Goal: Task Accomplishment & Management: Manage account settings

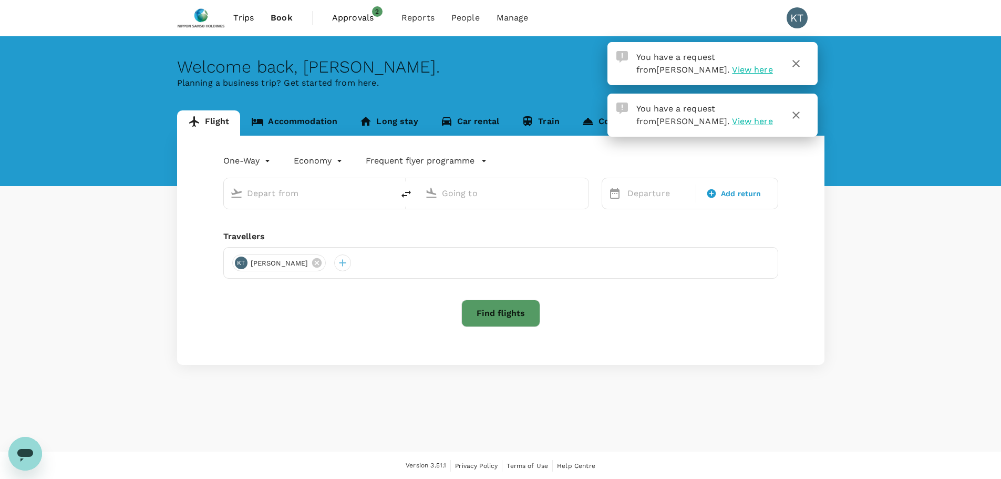
type input "roundtrip"
type input "Singapore Changi (SIN)"
type input "[GEOGRAPHIC_DATA], [GEOGRAPHIC_DATA] (any)"
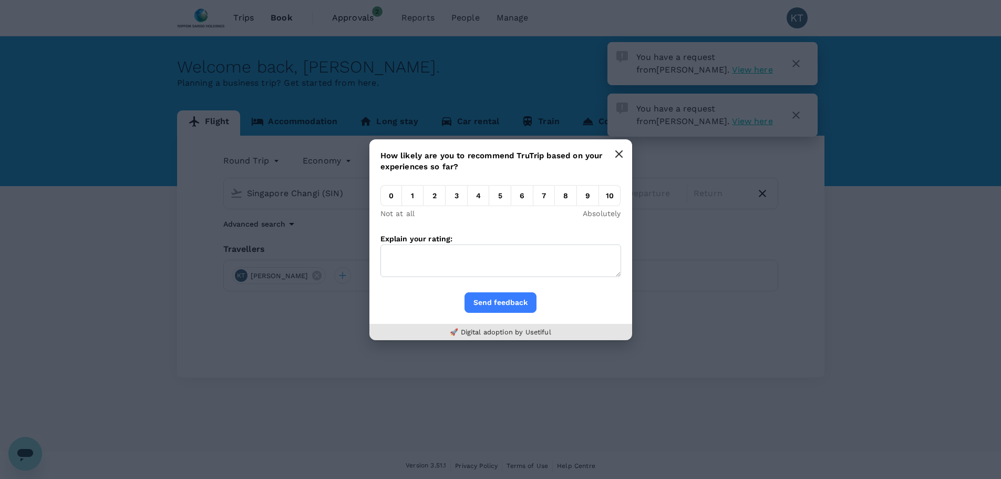
click at [618, 154] on icon "button" at bounding box center [619, 154] width 6 height 6
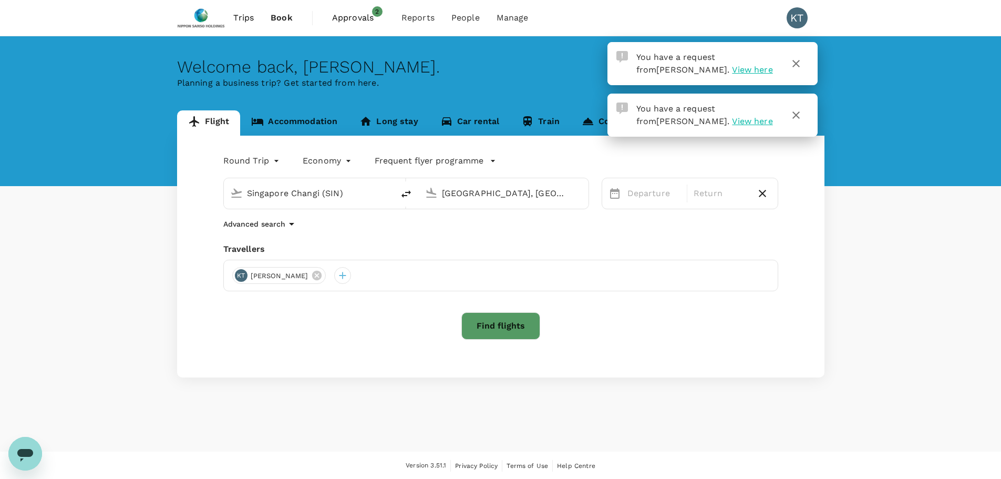
click at [732, 70] on span "View here" at bounding box center [752, 70] width 40 height 10
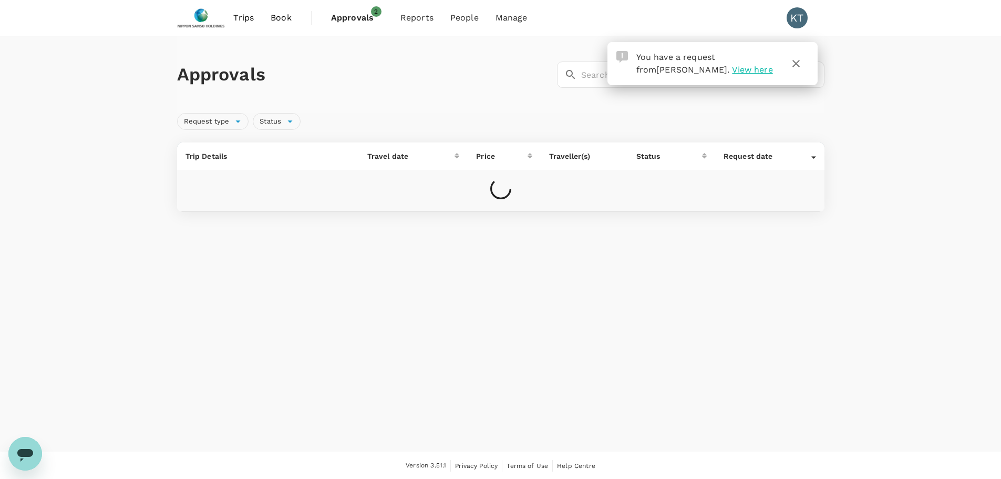
scroll to position [1, 0]
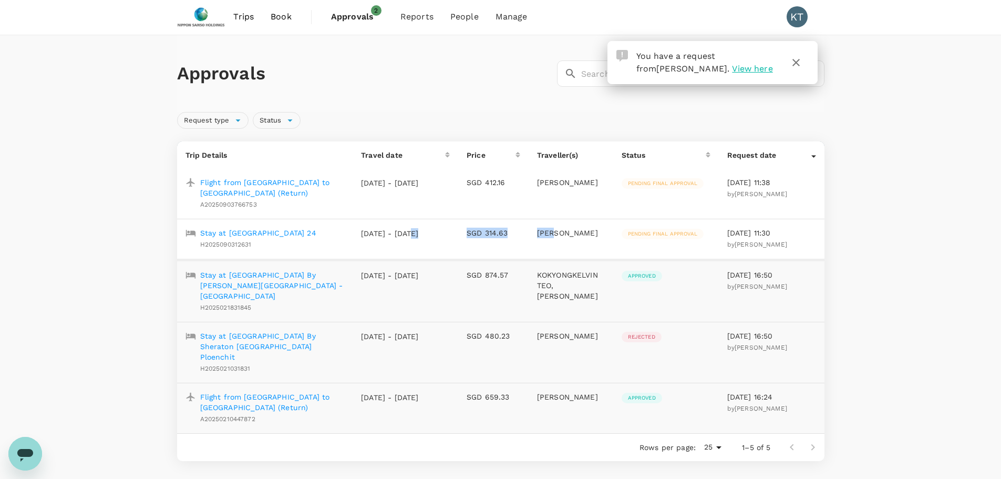
drag, startPoint x: 411, startPoint y: 235, endPoint x: 553, endPoint y: 228, distance: 142.5
click at [553, 228] on tr "Stay at [GEOGRAPHIC_DATA] 24 H2025090312631 [DATE] - [DATE] SGD 314.63 MUN [PER…" at bounding box center [500, 239] width 647 height 41
click at [553, 228] on p "[PERSON_NAME]" at bounding box center [571, 232] width 68 height 11
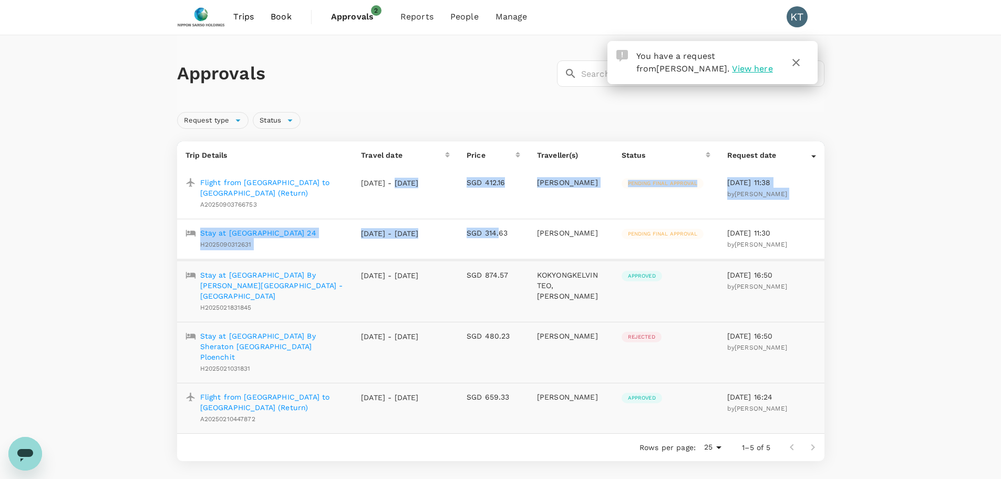
drag, startPoint x: 397, startPoint y: 180, endPoint x: 498, endPoint y: 231, distance: 113.0
click at [498, 231] on tbody "Flight from [GEOGRAPHIC_DATA] to [GEOGRAPHIC_DATA] (Return) A20250903766753 [DA…" at bounding box center [500, 301] width 647 height 264
click at [498, 231] on p "SGD 314.63" at bounding box center [493, 232] width 54 height 11
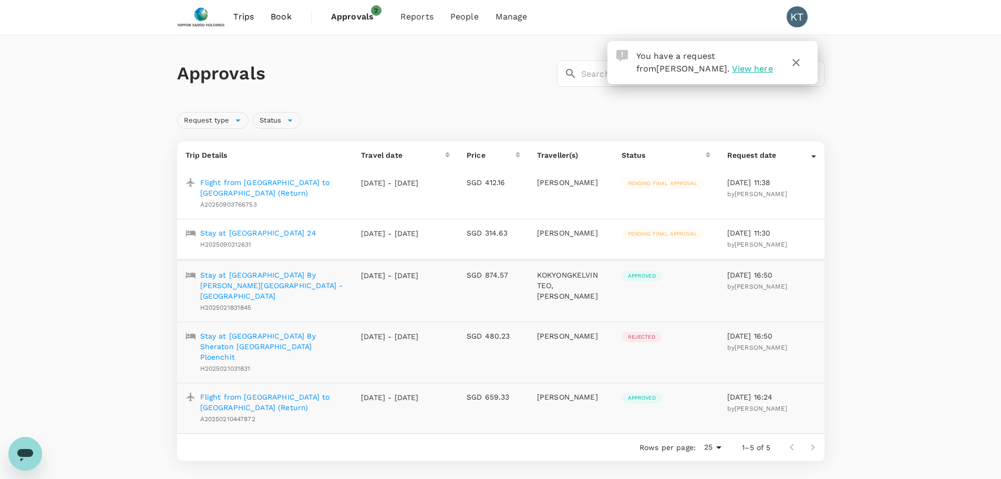
click at [300, 184] on p "Flight from [GEOGRAPHIC_DATA] to [GEOGRAPHIC_DATA] (Return)" at bounding box center [272, 187] width 144 height 21
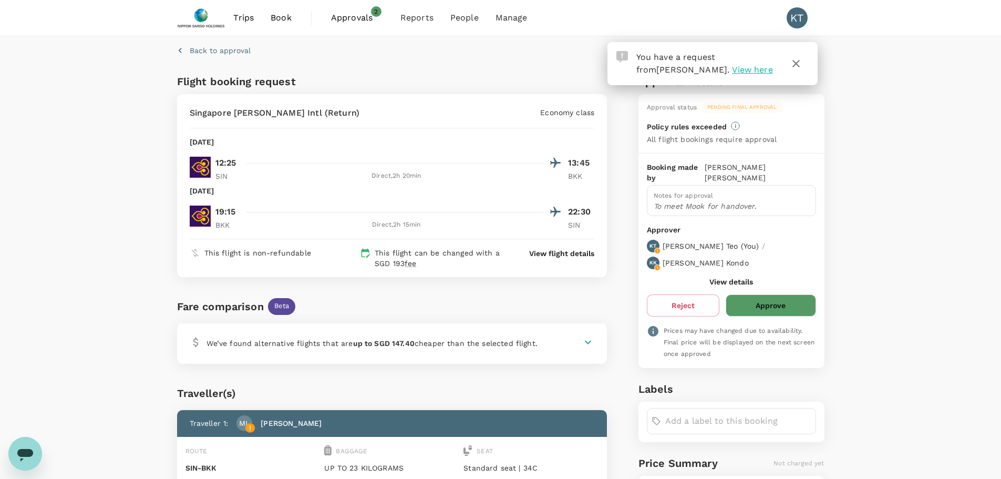
click at [68, 302] on div "Back to approval Flight booking request [GEOGRAPHIC_DATA] [GEOGRAPHIC_DATA] - […" at bounding box center [500, 335] width 1001 height 598
click at [178, 55] on icon "button" at bounding box center [180, 50] width 11 height 11
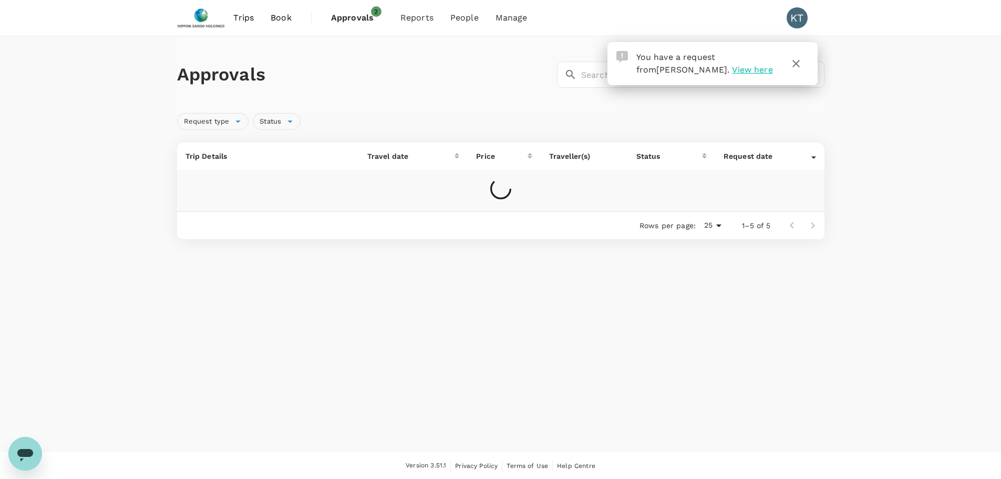
scroll to position [1, 0]
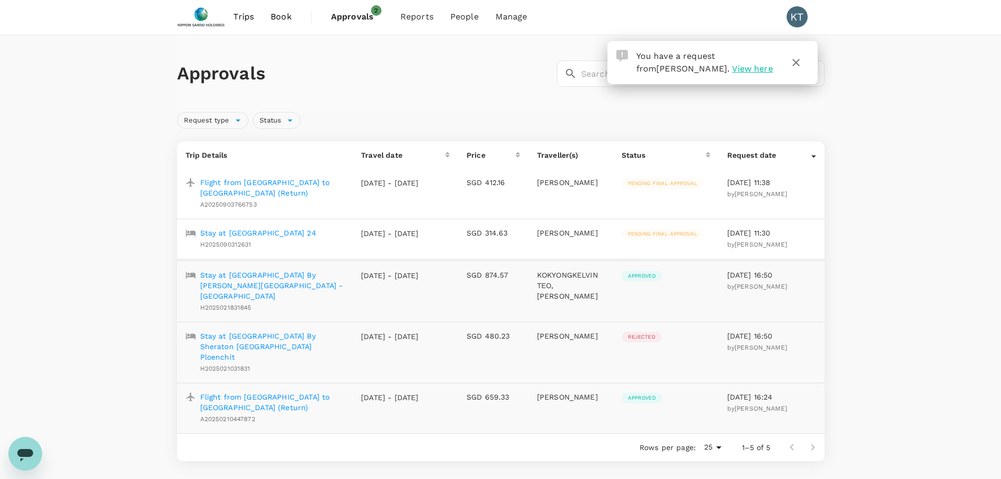
click at [316, 240] on div "Stay at [GEOGRAPHIC_DATA] 24 H2025090312631" at bounding box center [256, 236] width 120 height 27
click at [316, 235] on p "Stay at [GEOGRAPHIC_DATA] 24" at bounding box center [258, 232] width 116 height 11
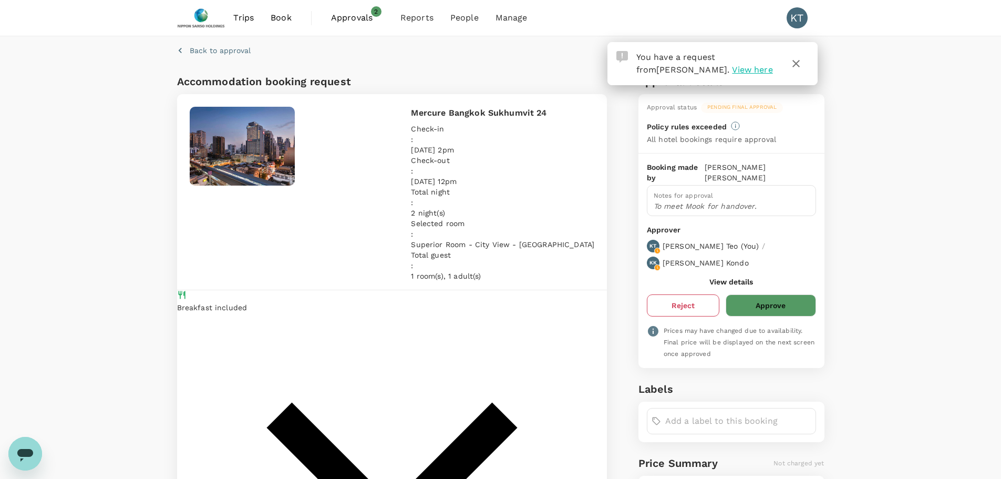
click at [682, 294] on button "Reject" at bounding box center [683, 305] width 72 height 22
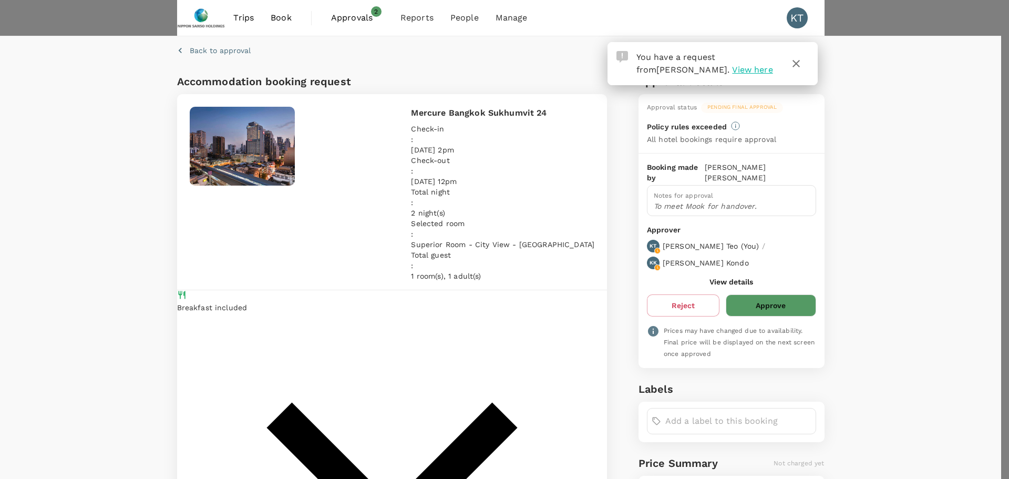
type textarea "nA"
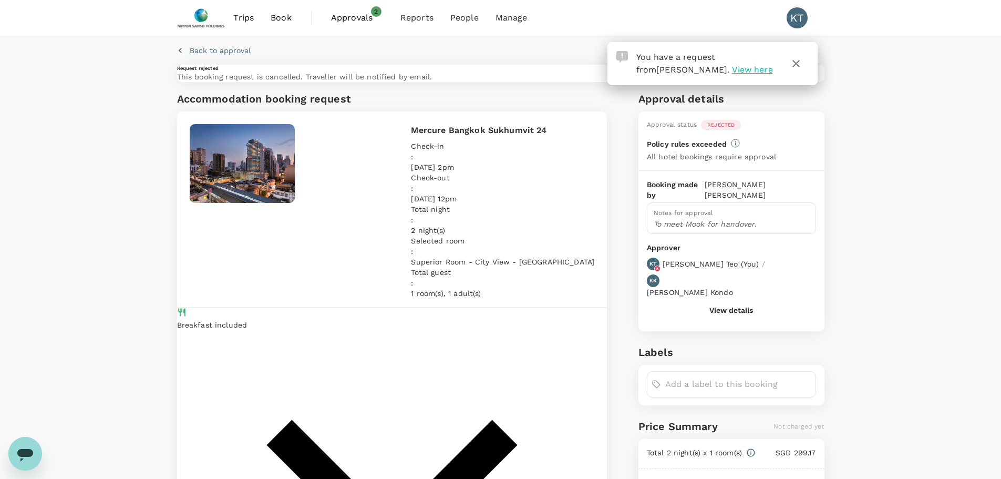
click at [801, 68] on icon "button" at bounding box center [796, 63] width 13 height 13
